Goal: Task Accomplishment & Management: Manage account settings

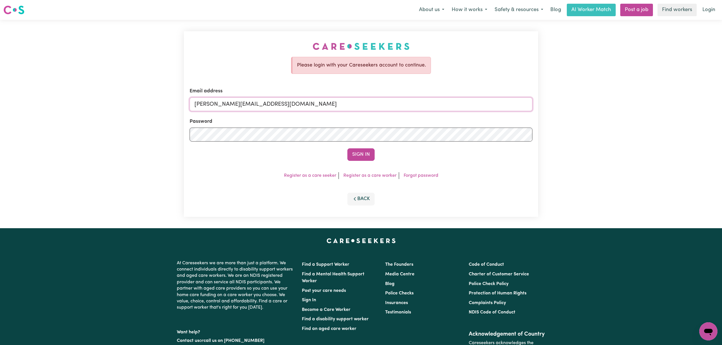
click at [237, 108] on input "mikayla+engage@careseekers.com.au" at bounding box center [361, 104] width 343 height 14
drag, startPoint x: 358, startPoint y: 113, endPoint x: 468, endPoint y: 122, distance: 111.2
click at [484, 113] on form "Email address superuser~mikayla@careseekers.com.au Password Sign In" at bounding box center [361, 124] width 343 height 73
type input "superuser~wa.enterprise2250@outlook.com.au"
click at [361, 147] on form "Email address superuser~wa.enterprise2250@outlook.com.au Password Sign In" at bounding box center [361, 124] width 343 height 73
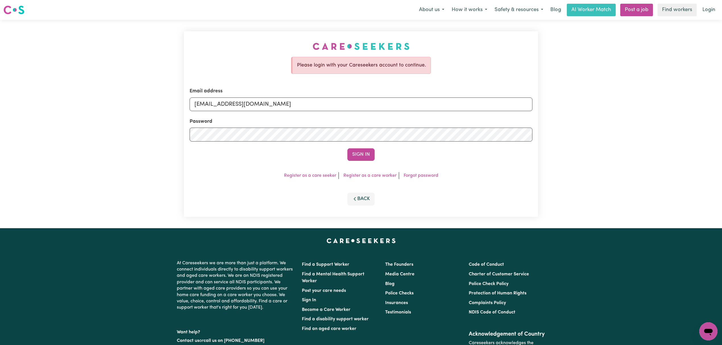
drag, startPoint x: 361, startPoint y: 148, endPoint x: 359, endPoint y: 154, distance: 5.9
click at [360, 151] on button "Sign In" at bounding box center [360, 154] width 27 height 13
